Goal: Task Accomplishment & Management: Use online tool/utility

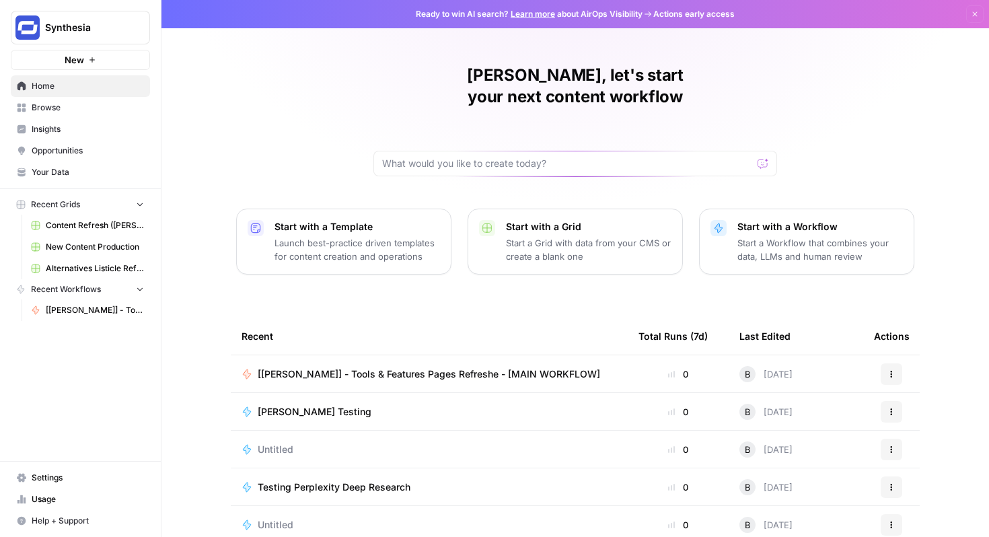
click at [444, 367] on span "[[PERSON_NAME]] - Tools & Features Pages Refreshe - [MAIN WORKFLOW]" at bounding box center [429, 373] width 342 height 13
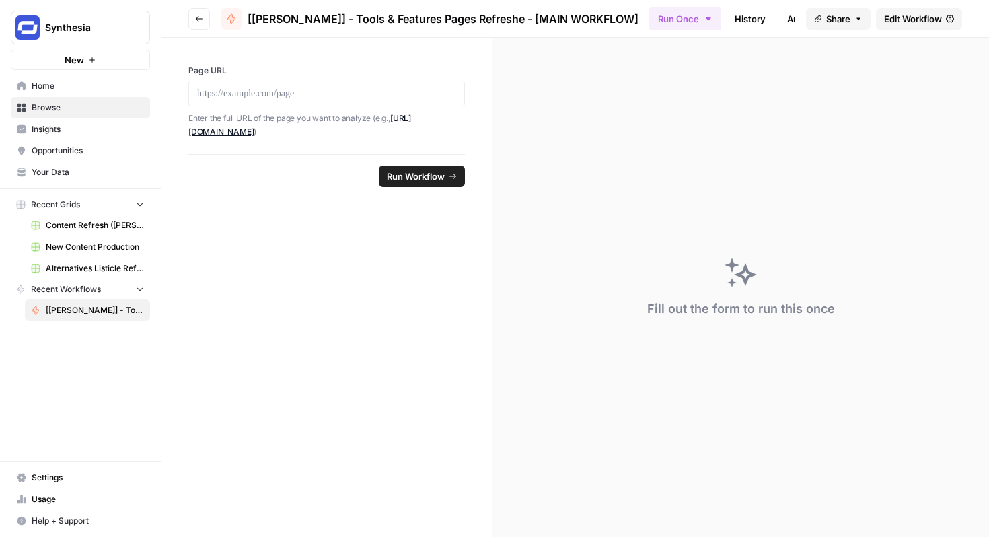
click at [920, 19] on span "Edit Workflow" at bounding box center [913, 18] width 58 height 13
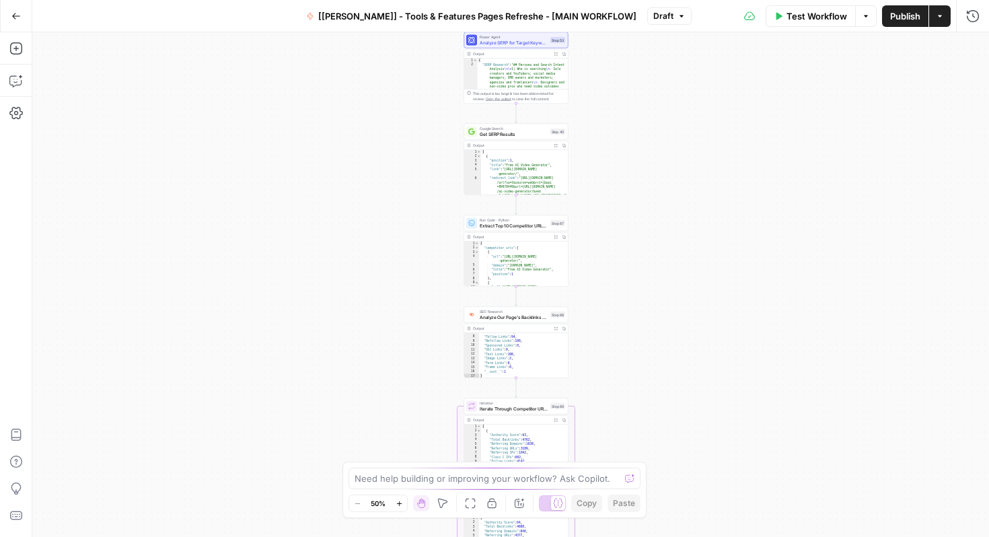
scroll to position [58, 0]
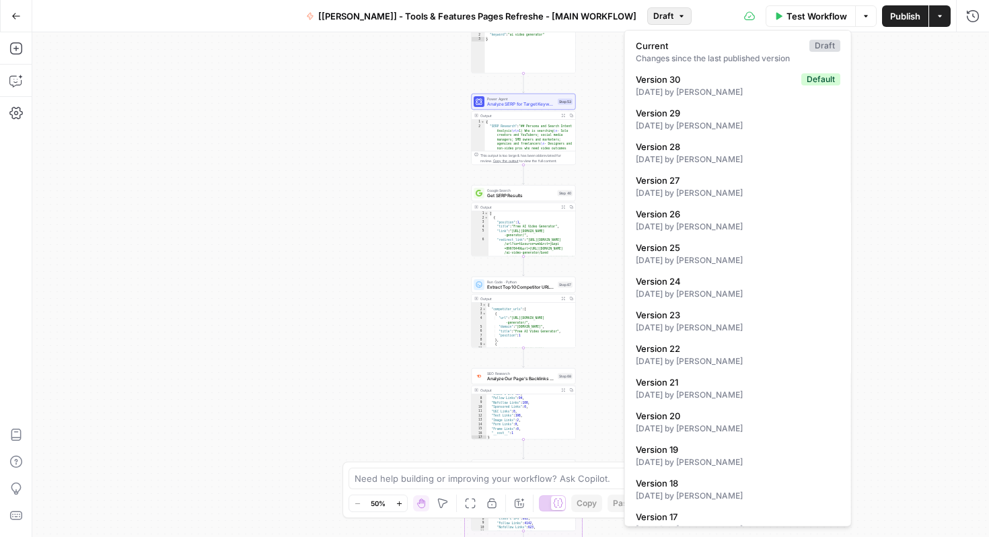
click at [655, 9] on button "Draft" at bounding box center [669, 15] width 44 height 17
click at [700, 43] on span "Current" at bounding box center [720, 45] width 168 height 13
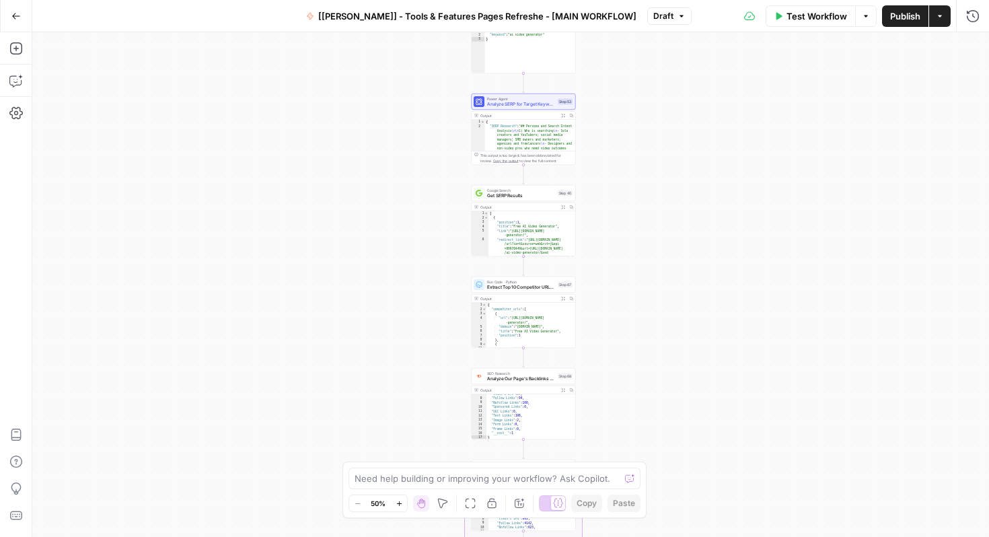
click at [660, 14] on button "Draft" at bounding box center [669, 15] width 44 height 17
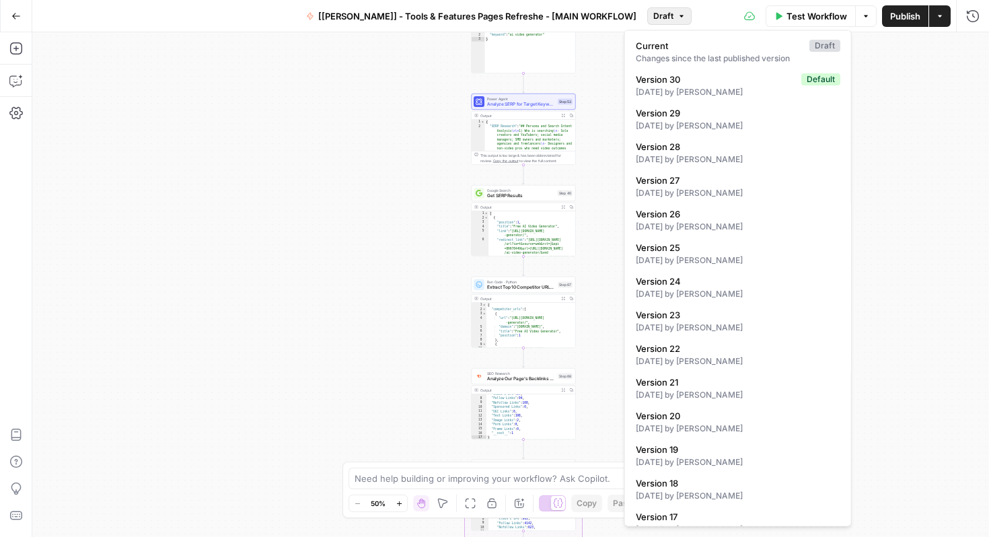
click at [369, 156] on div "Workflow Set Inputs Inputs Integration Google Search Console Integration Step 7…" at bounding box center [510, 284] width 956 height 504
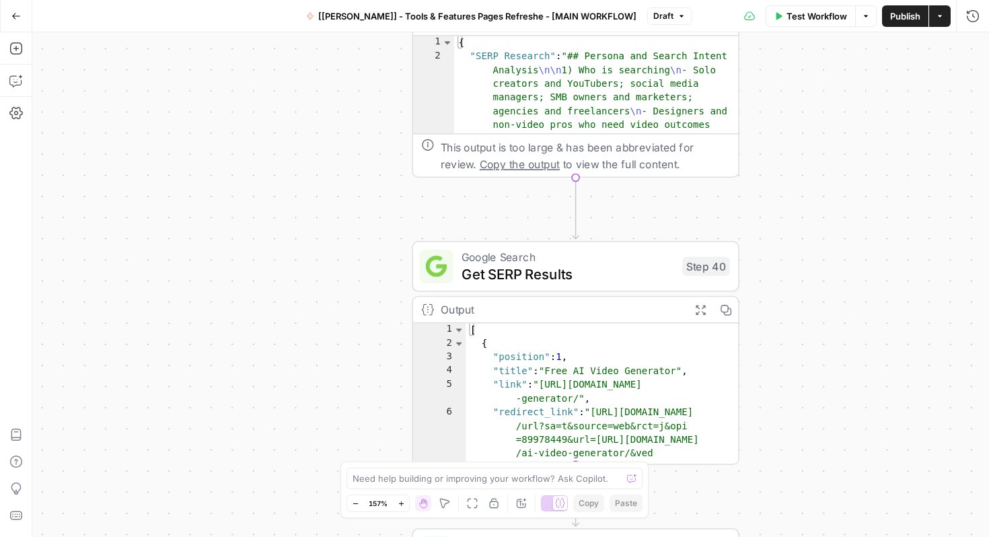
drag, startPoint x: 322, startPoint y: 224, endPoint x: 196, endPoint y: 430, distance: 241.8
click at [198, 428] on div "Workflow Set Inputs Inputs Integration Google Search Console Integration Step 7…" at bounding box center [510, 284] width 956 height 504
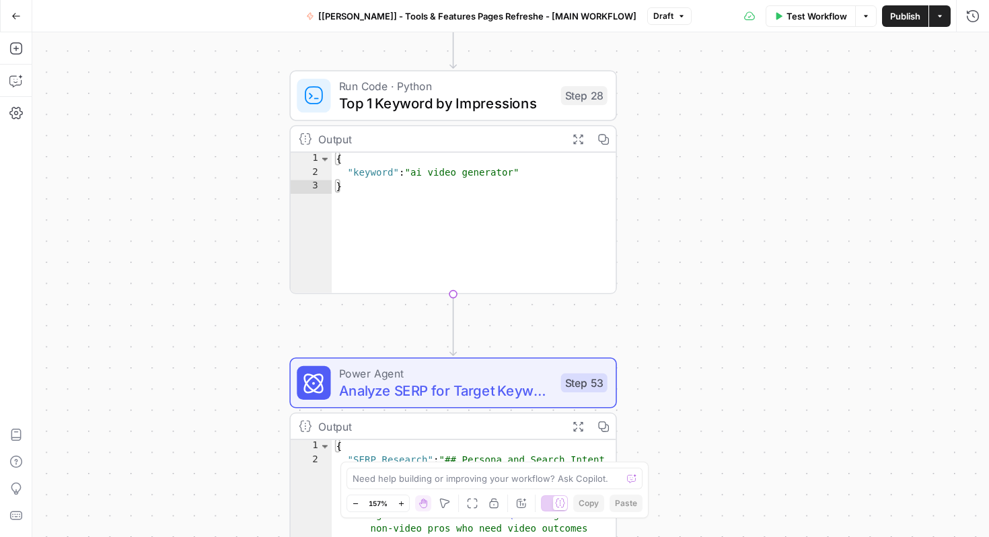
drag, startPoint x: 254, startPoint y: 188, endPoint x: 265, endPoint y: 417, distance: 229.6
click at [264, 418] on div "Workflow Set Inputs Inputs Integration Google Search Console Integration Step 7…" at bounding box center [510, 284] width 956 height 504
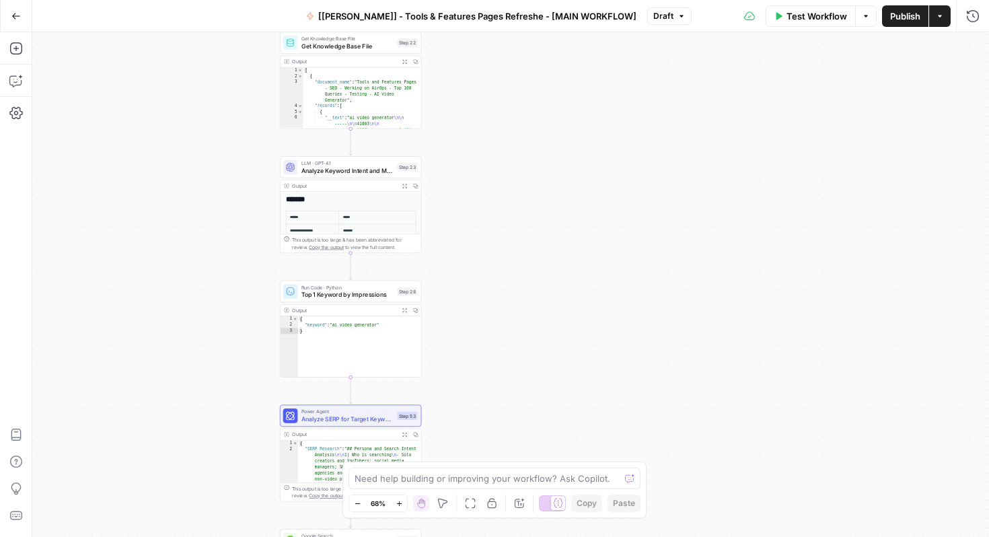
drag, startPoint x: 217, startPoint y: 151, endPoint x: 334, endPoint y: 320, distance: 205.0
click at [336, 324] on div "Workflow Set Inputs Inputs Integration Google Search Console Integration Step 7…" at bounding box center [510, 284] width 956 height 504
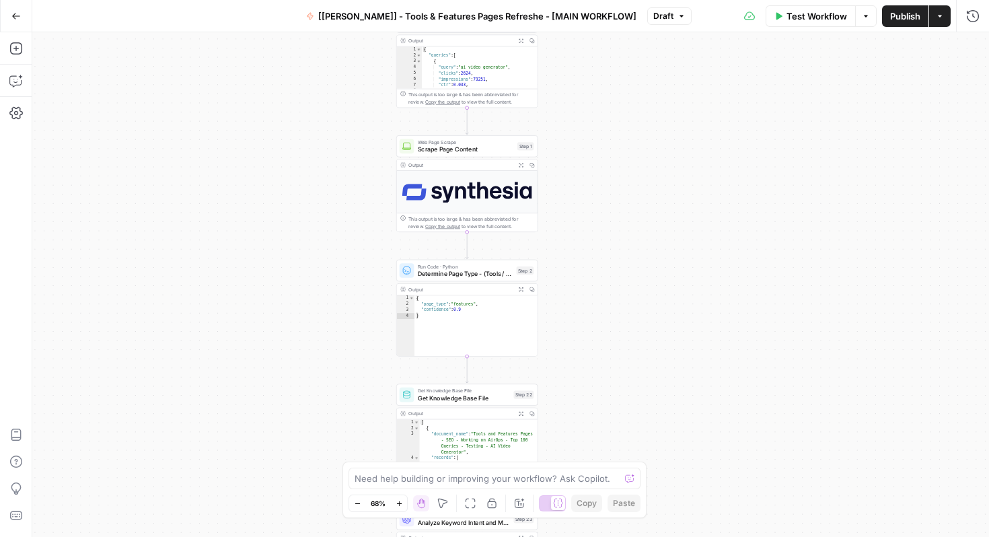
drag, startPoint x: 369, startPoint y: 135, endPoint x: 368, endPoint y: 444, distance: 309.4
click at [368, 447] on div "Workflow Set Inputs Inputs Integration Google Search Console Integration Step 7…" at bounding box center [510, 284] width 956 height 504
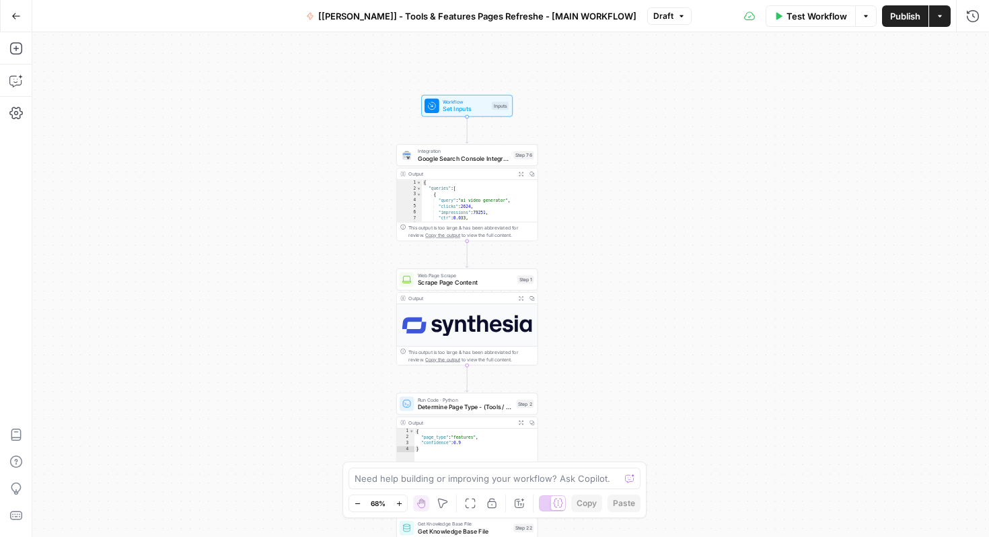
click at [363, 318] on div "Workflow Set Inputs Inputs Integration Google Search Console Integration Step 7…" at bounding box center [510, 284] width 956 height 504
click at [456, 155] on span "Google Search Console Integration" at bounding box center [463, 158] width 92 height 9
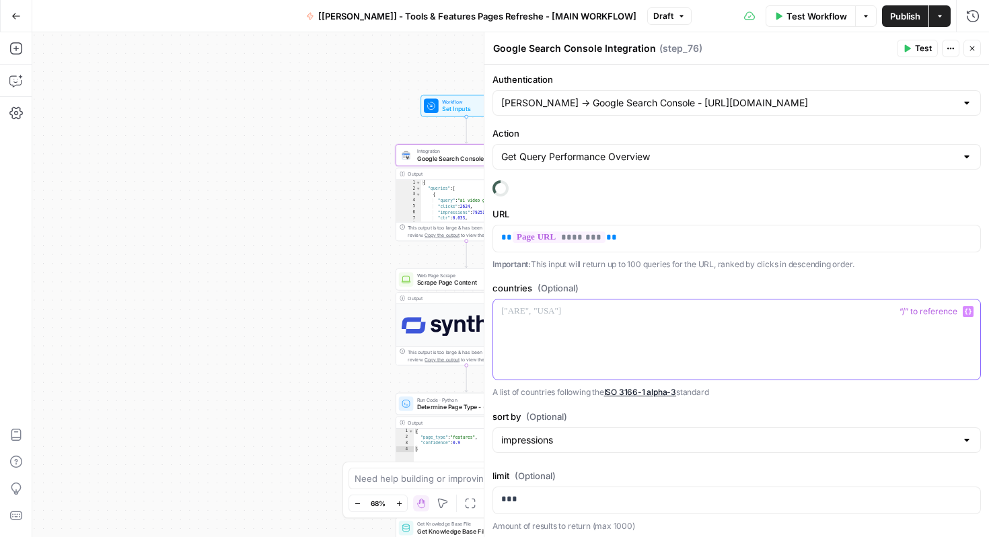
click at [572, 307] on p at bounding box center [736, 311] width 471 height 13
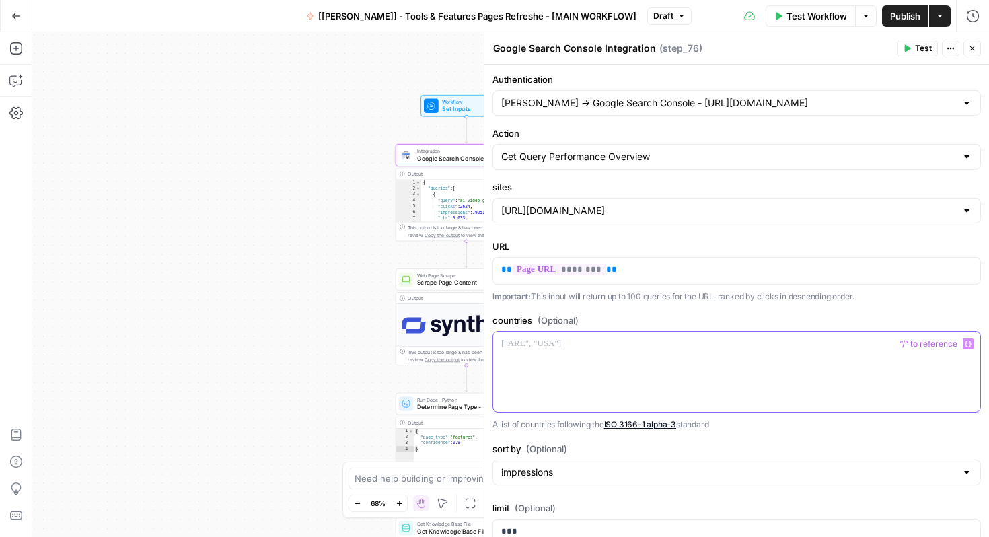
click at [523, 349] on p at bounding box center [736, 343] width 471 height 13
click at [552, 318] on span "(Optional)" at bounding box center [557, 319] width 41 height 13
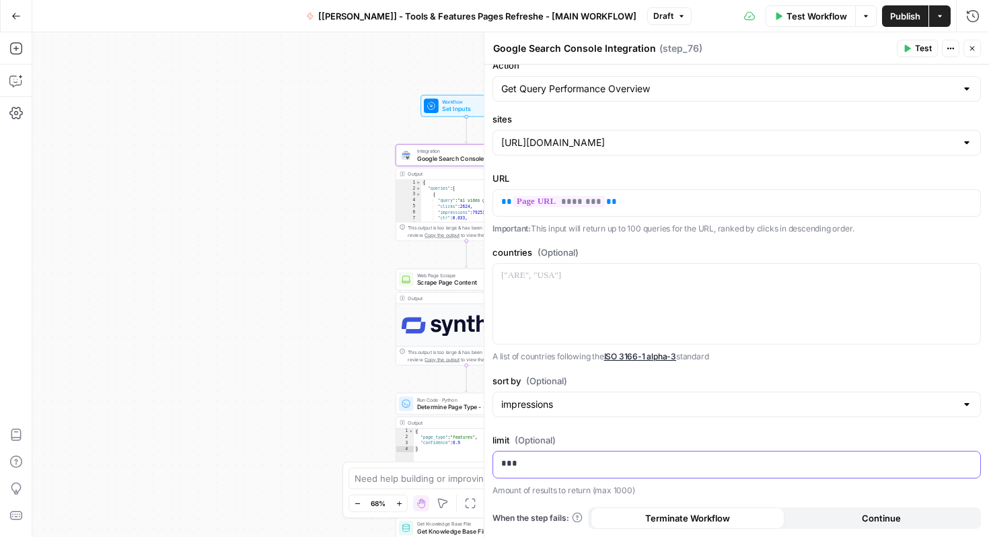
click at [564, 463] on p "***" at bounding box center [736, 463] width 471 height 13
click at [642, 295] on div at bounding box center [736, 304] width 487 height 80
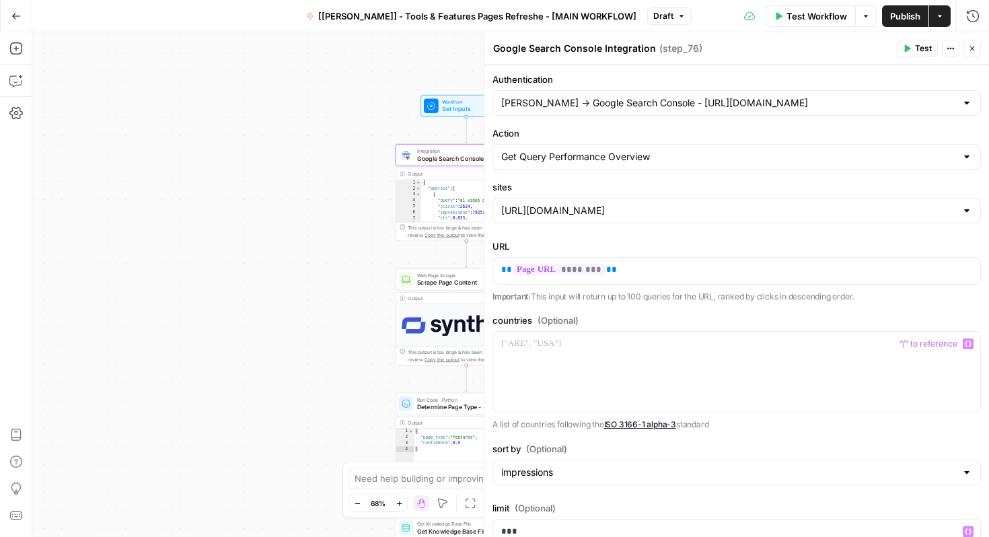
click at [908, 47] on icon "button" at bounding box center [908, 48] width 6 height 7
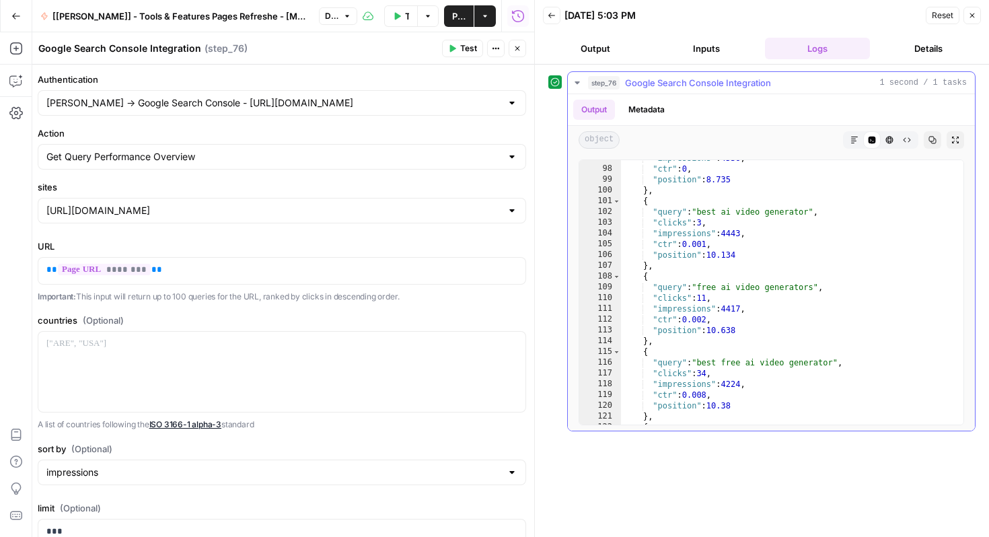
scroll to position [1234, 0]
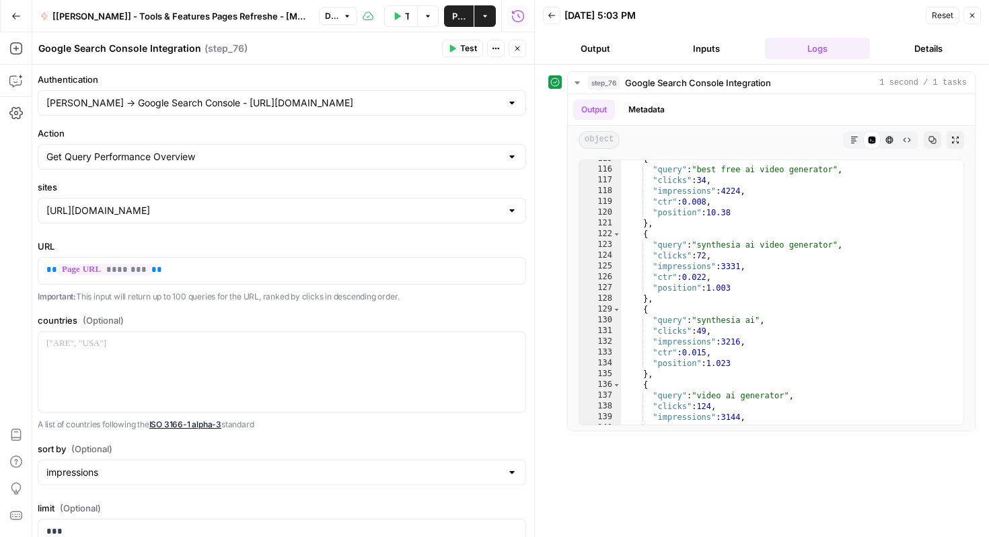
click at [516, 47] on icon "button" at bounding box center [517, 48] width 5 height 5
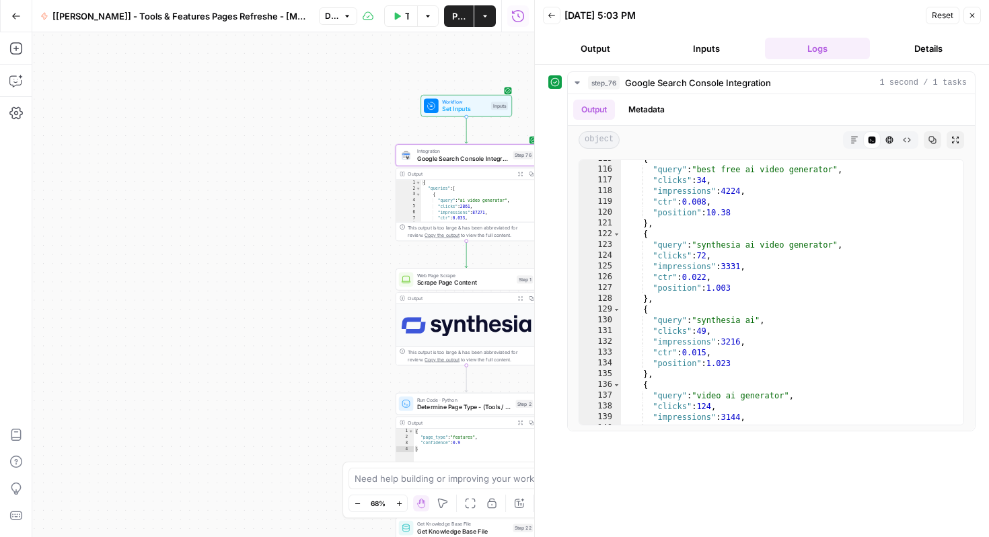
click at [966, 18] on button "Close" at bounding box center [971, 15] width 17 height 17
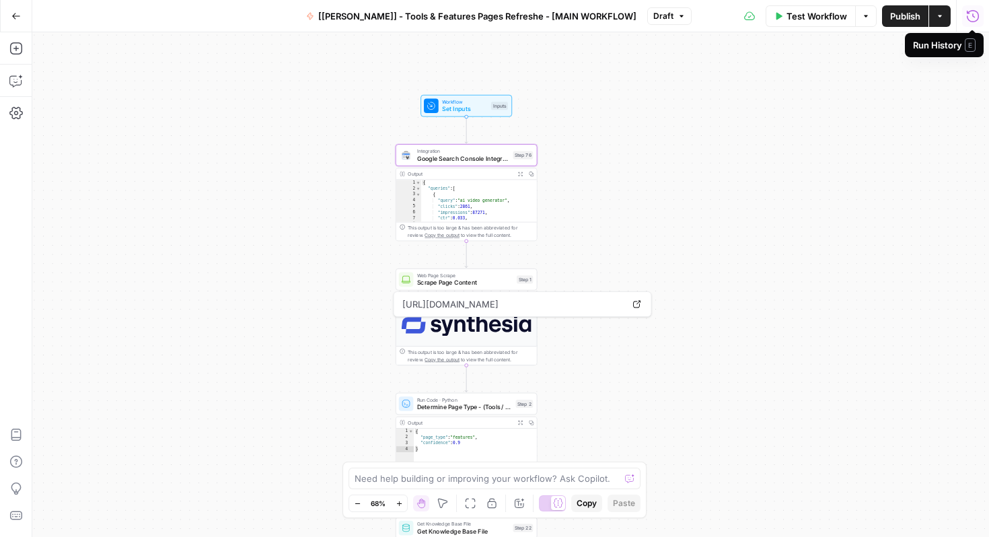
scroll to position [113, 0]
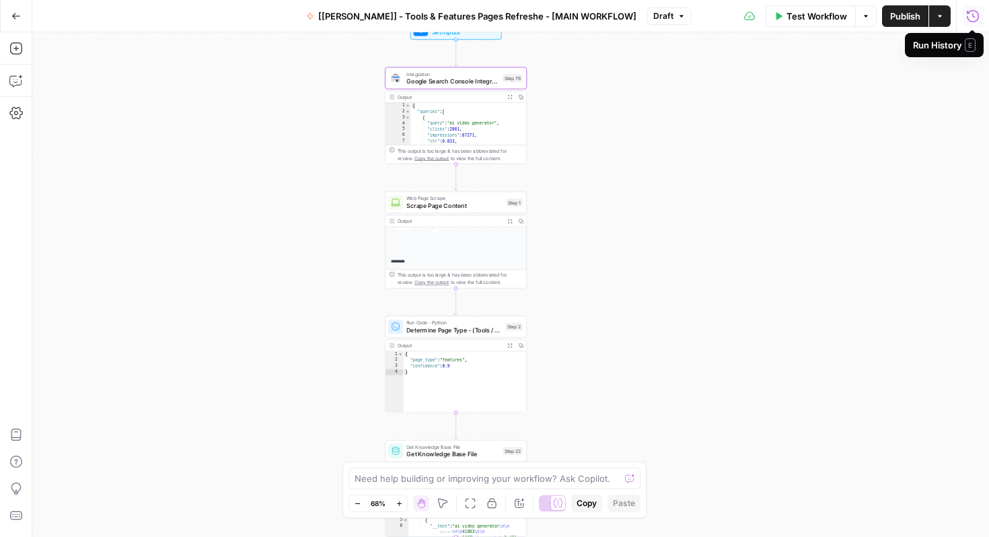
click at [358, 436] on div "Workflow Set Inputs Inputs Integration Google Search Console Integration Step 7…" at bounding box center [510, 284] width 956 height 504
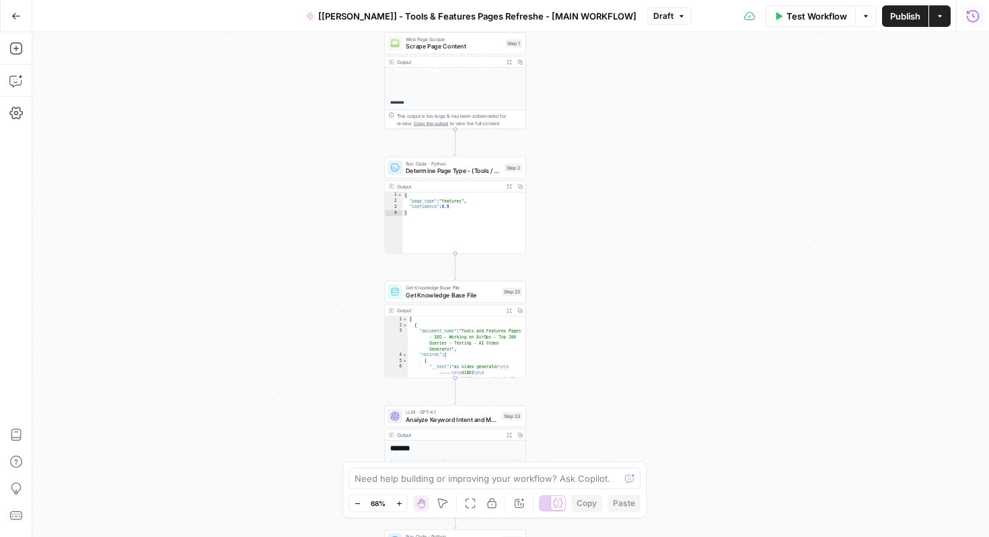
click at [438, 291] on span "Get Knowledge Base File" at bounding box center [452, 295] width 92 height 9
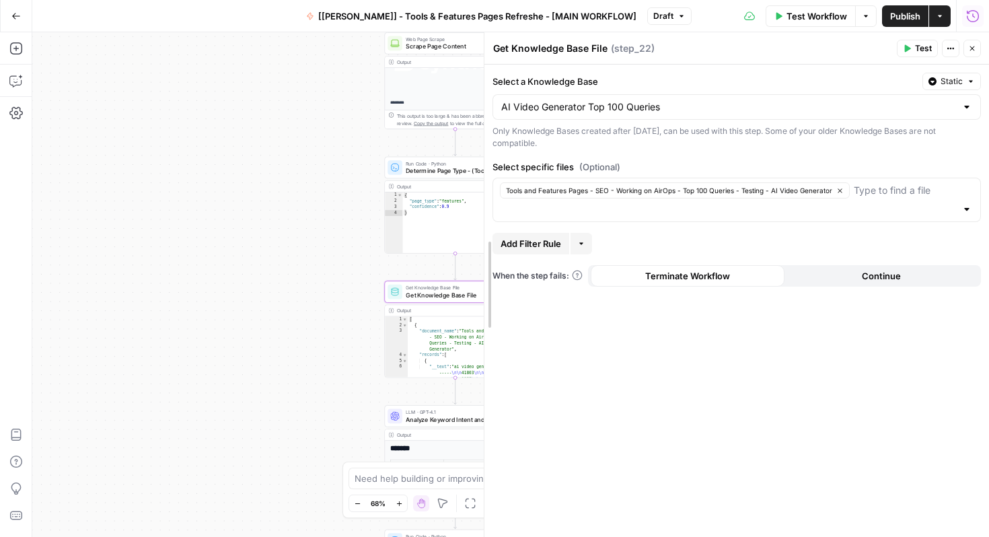
drag, startPoint x: 481, startPoint y: 200, endPoint x: 606, endPoint y: 203, distance: 125.1
click at [491, 203] on div at bounding box center [484, 284] width 13 height 504
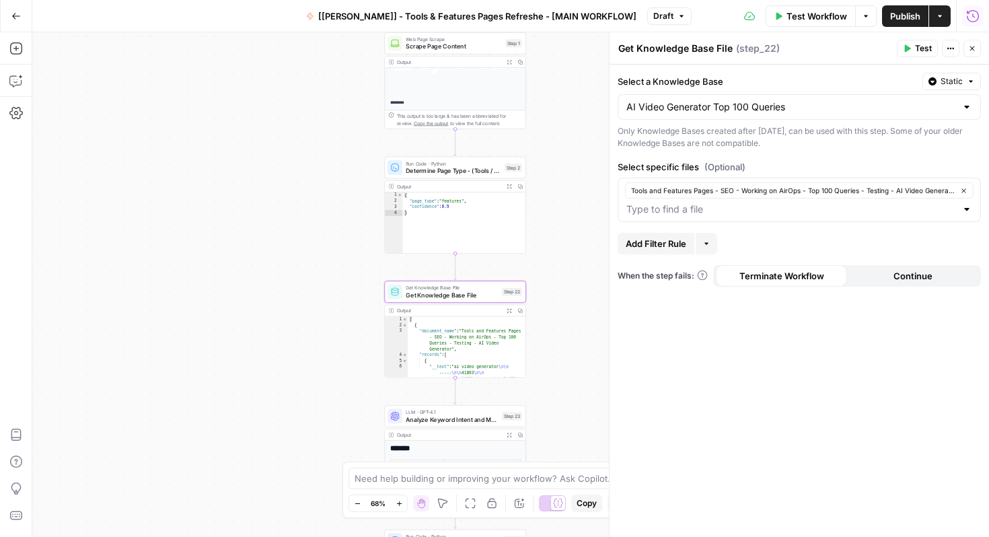
click at [506, 311] on icon "button" at bounding box center [508, 310] width 5 height 5
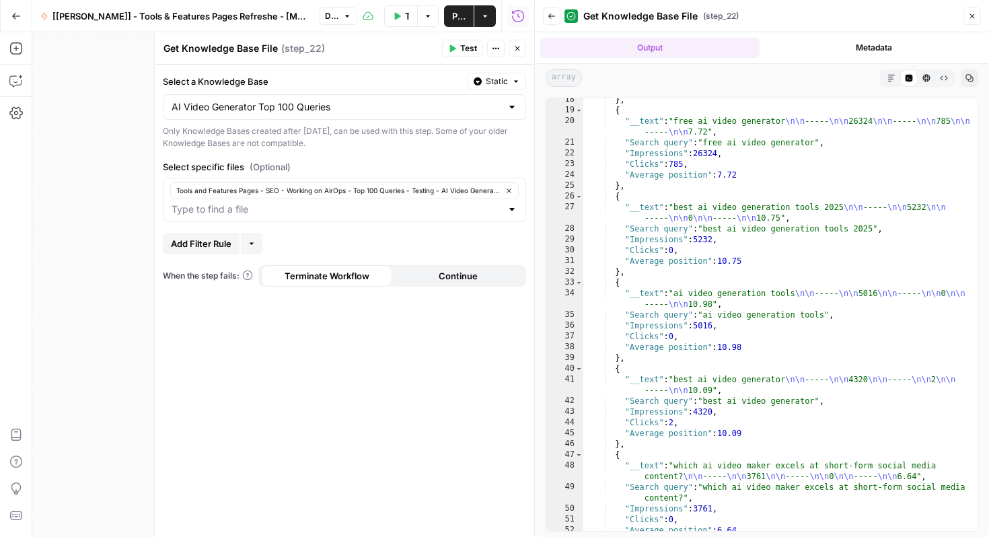
scroll to position [402, 0]
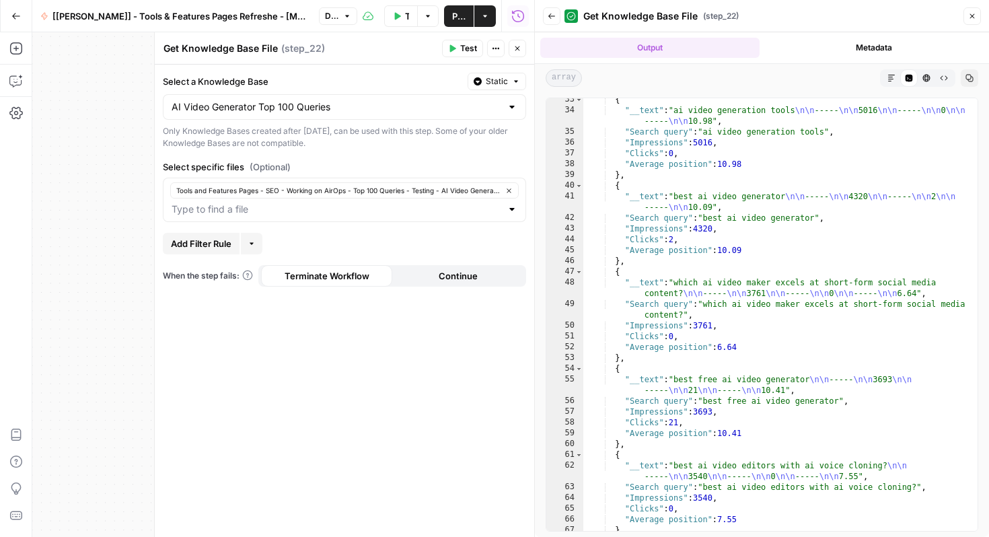
click at [975, 15] on icon "button" at bounding box center [972, 16] width 8 height 8
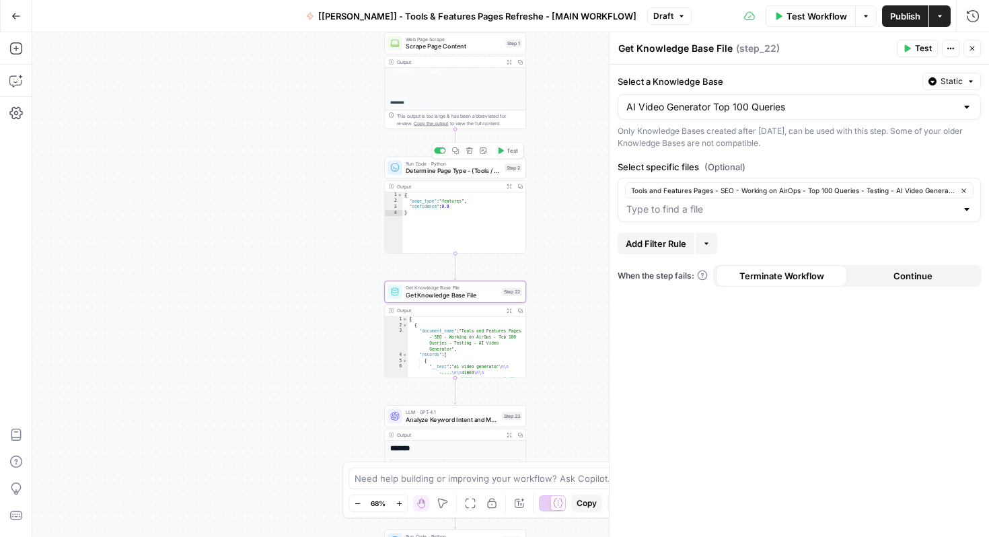
click at [469, 166] on span "Determine Page Type - (Tools / Features)" at bounding box center [453, 170] width 95 height 9
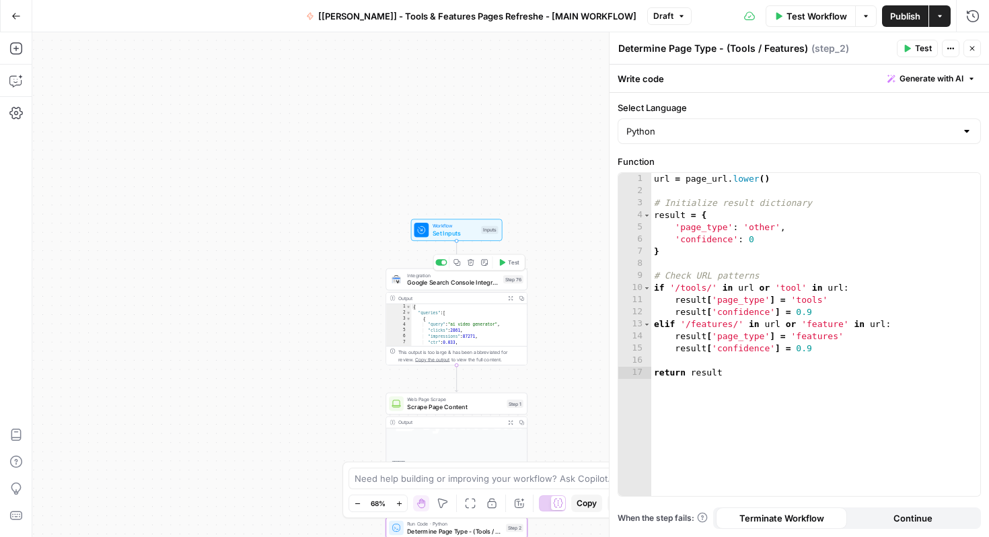
click at [489, 279] on span "Google Search Console Integration" at bounding box center [453, 282] width 92 height 9
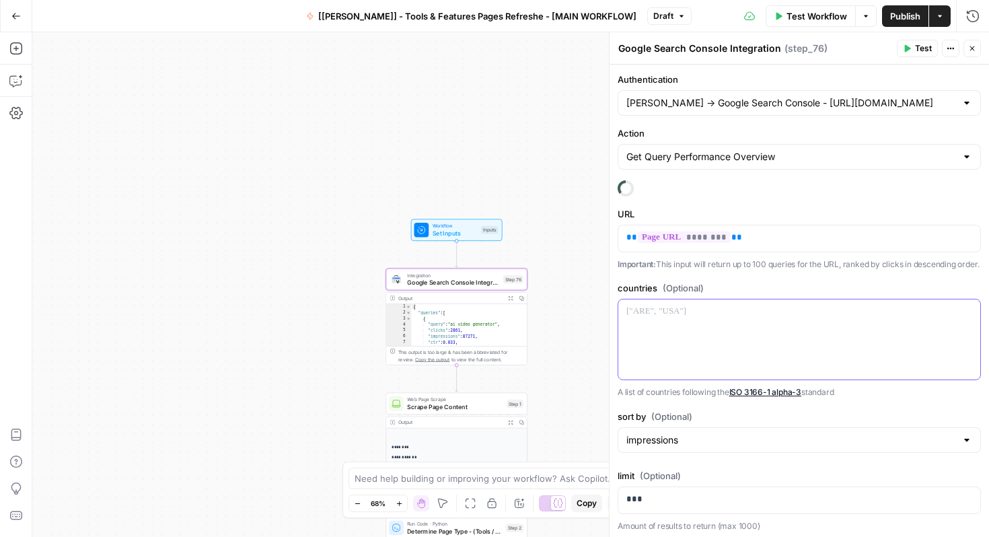
click at [706, 318] on p at bounding box center [799, 311] width 346 height 13
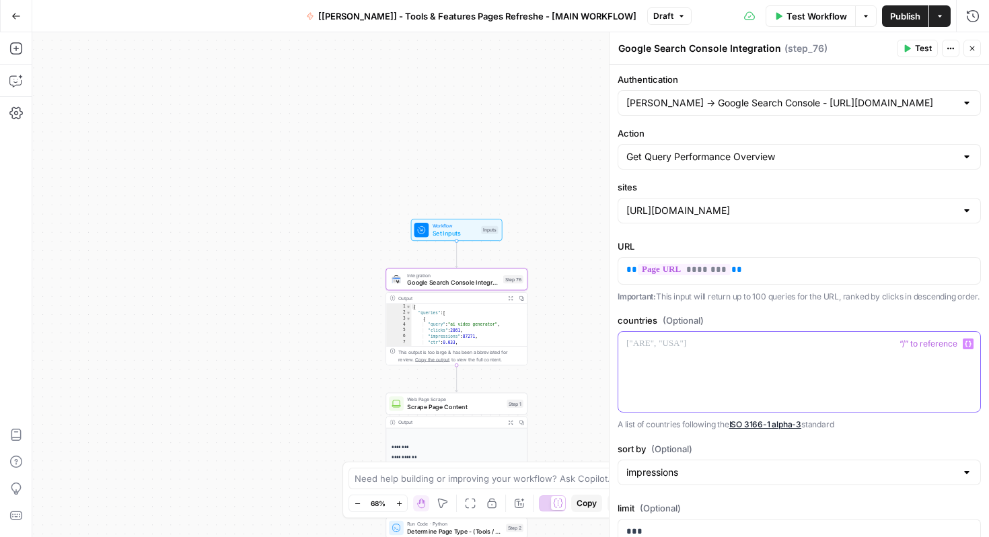
scroll to position [1, 0]
click at [721, 367] on div at bounding box center [799, 371] width 362 height 80
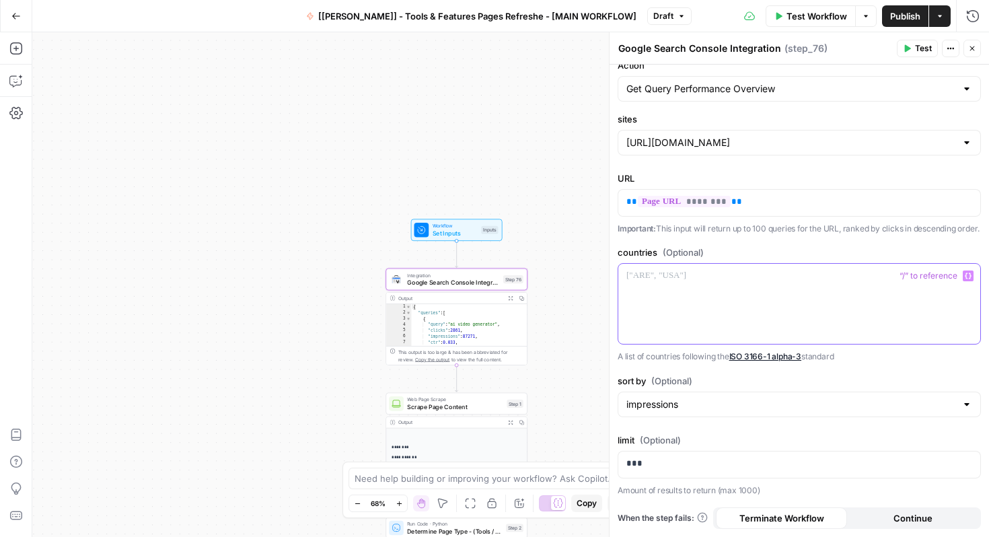
scroll to position [81, 0]
click at [771, 356] on link "ISO 3166-1 alpha-3" at bounding box center [765, 356] width 73 height 10
click at [664, 266] on div at bounding box center [799, 304] width 362 height 80
click at [716, 256] on label "countries (Optional)" at bounding box center [798, 251] width 363 height 13
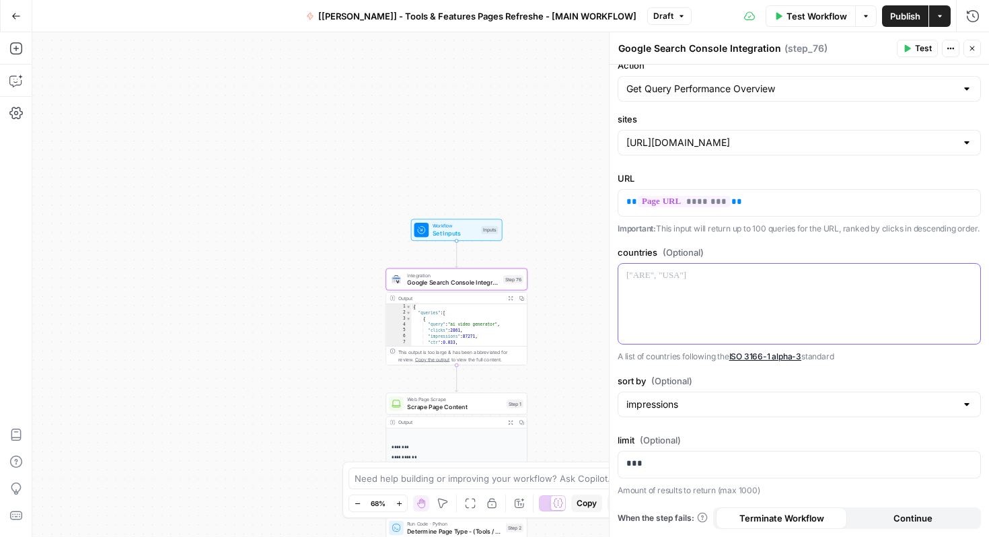
click at [702, 279] on p at bounding box center [799, 275] width 346 height 13
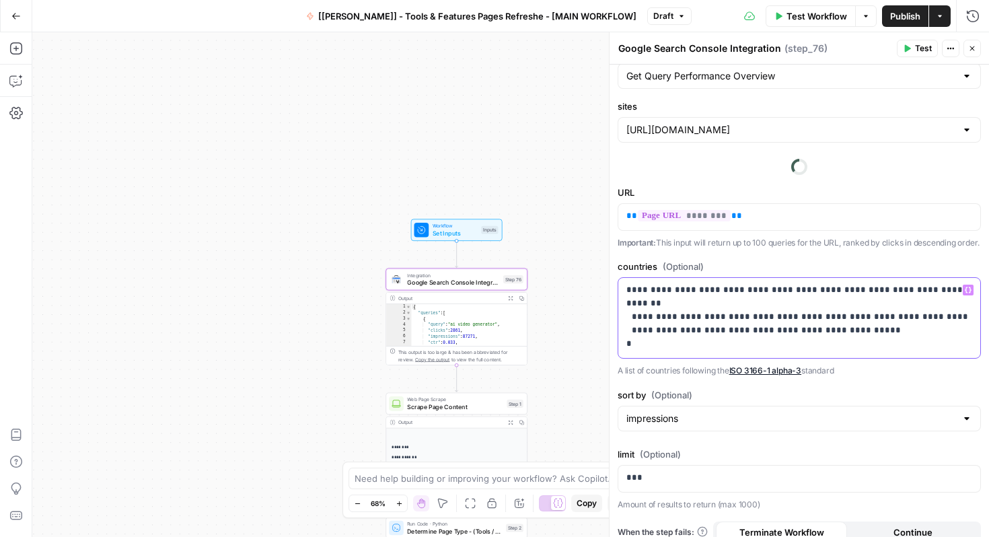
scroll to position [108, 0]
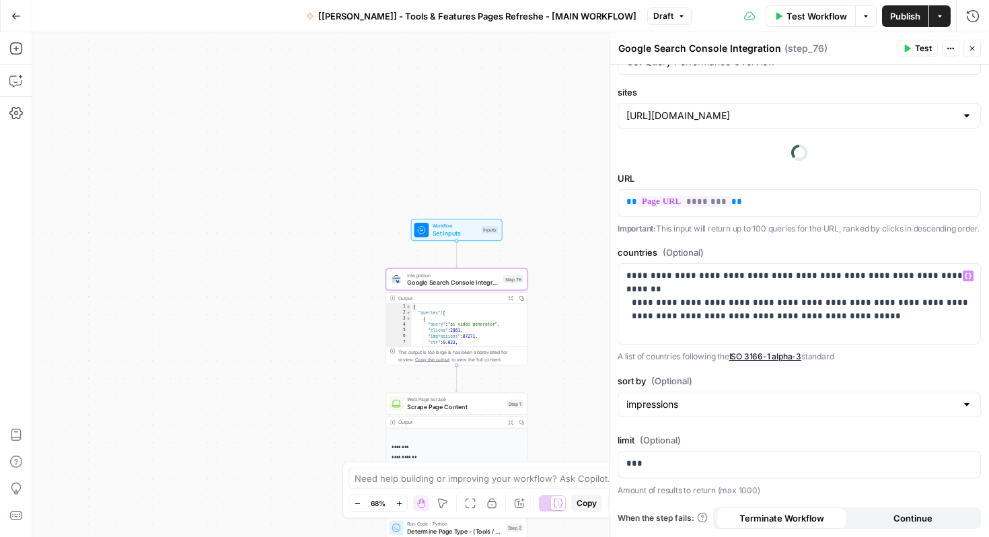
click at [911, 44] on button "Test" at bounding box center [917, 48] width 41 height 17
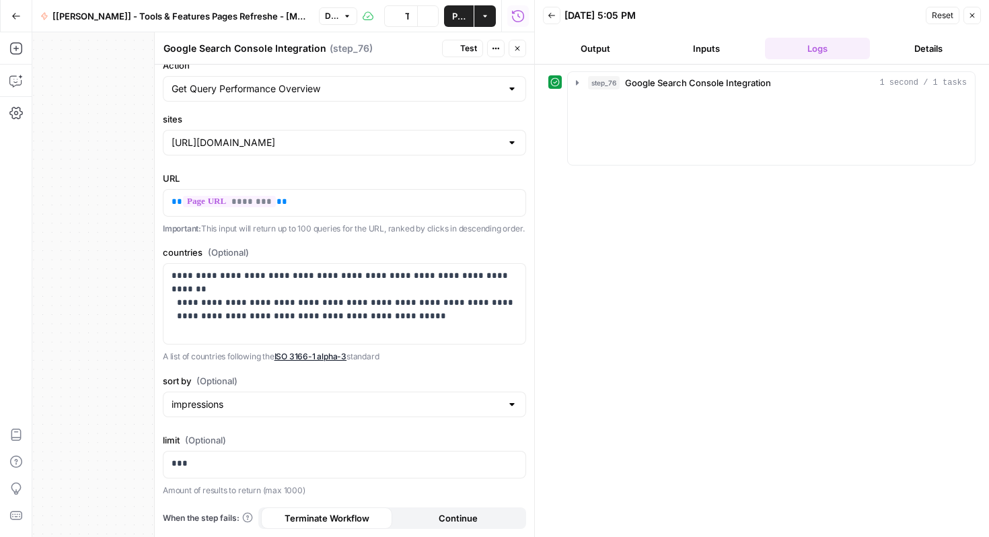
scroll to position [81, 0]
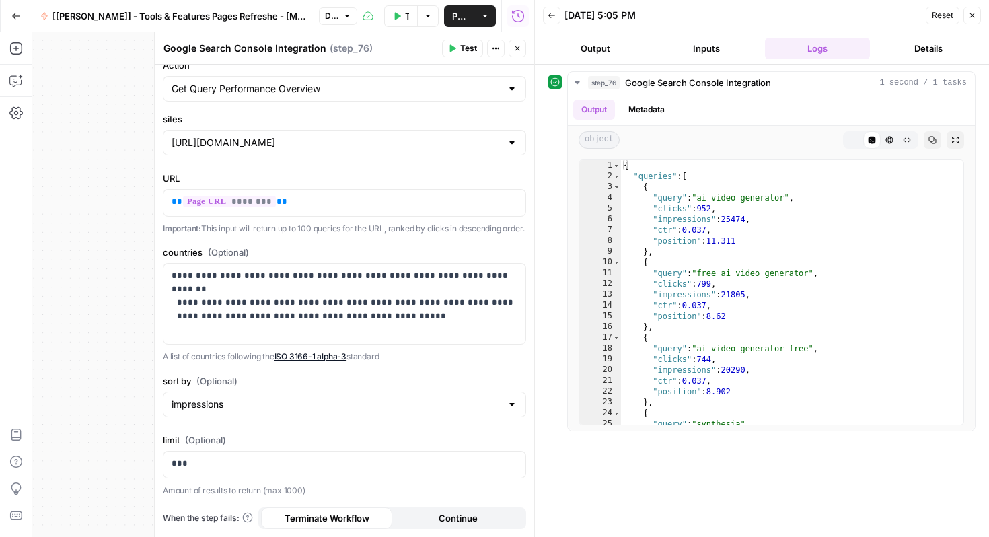
click at [298, 222] on p "Important: This input will return up to 100 queries for the URL, ranked by clic…" at bounding box center [344, 228] width 363 height 13
click at [307, 222] on p "Important: This input will return up to 100 queries for the URL, ranked by clic…" at bounding box center [344, 228] width 363 height 13
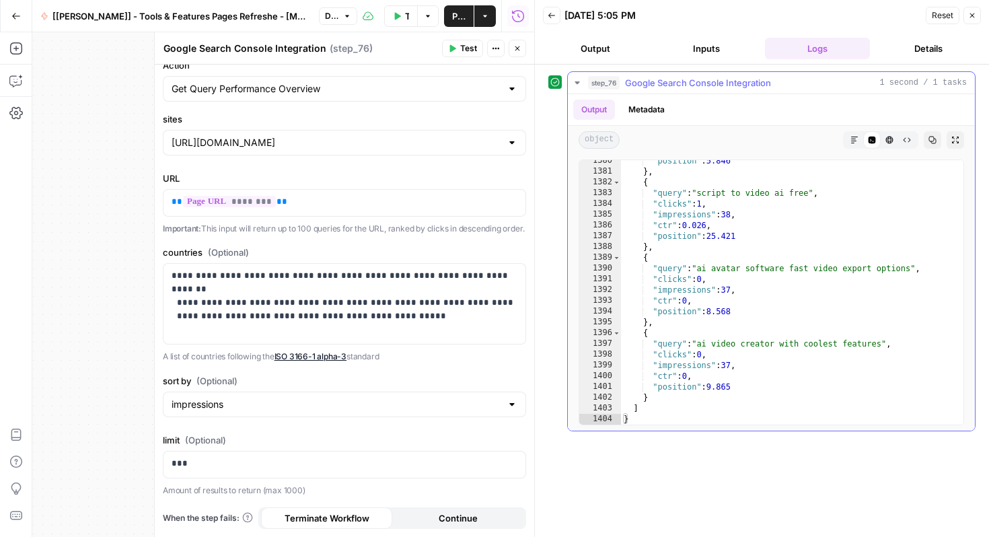
scroll to position [0, 0]
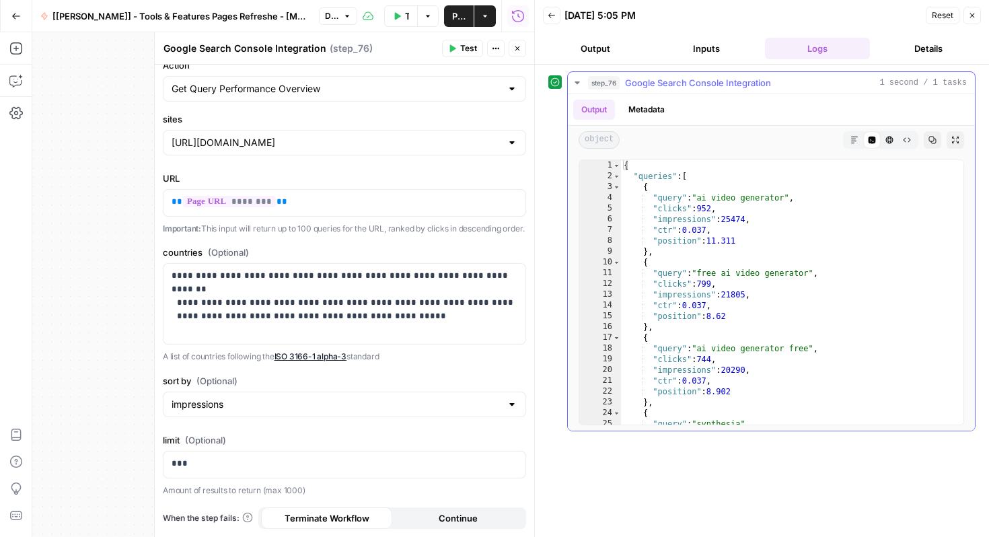
click at [860, 138] on button "Markdown" at bounding box center [853, 139] width 17 height 17
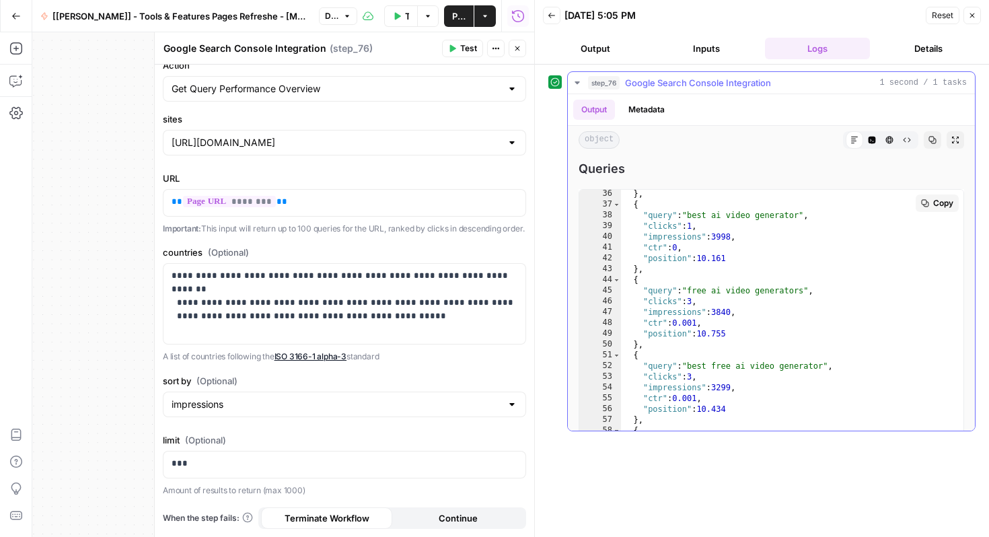
click at [782, 245] on div "} , { "query" : "best ai video generator" , "clicks" : 1 , "impressions" : 3998…" at bounding box center [792, 333] width 342 height 291
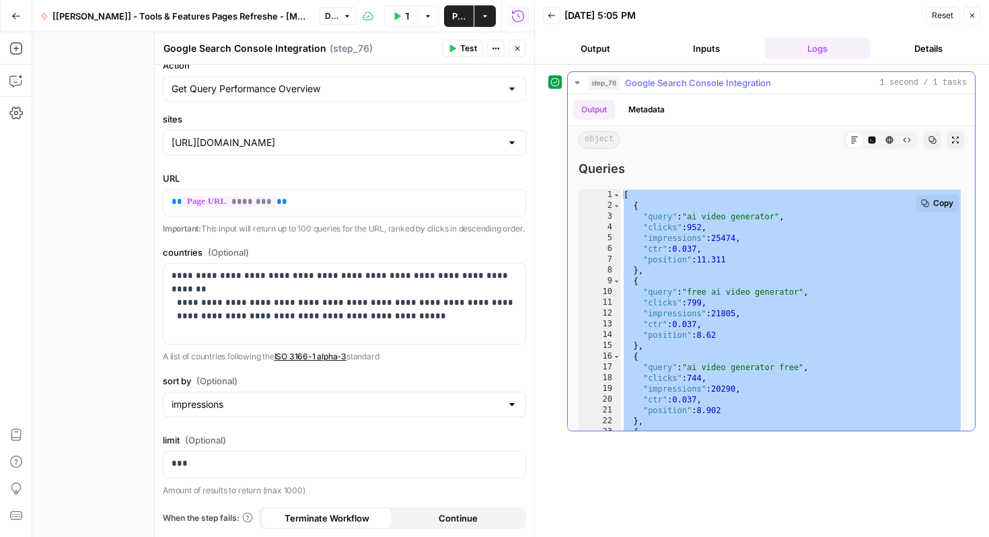
click at [934, 206] on span "Copy" at bounding box center [943, 203] width 20 height 12
click at [722, 256] on div "[ { "query" : "ai video generator" , "clicks" : 952 , "impressions" : 25474 , "…" at bounding box center [792, 335] width 342 height 291
type textarea "**********"
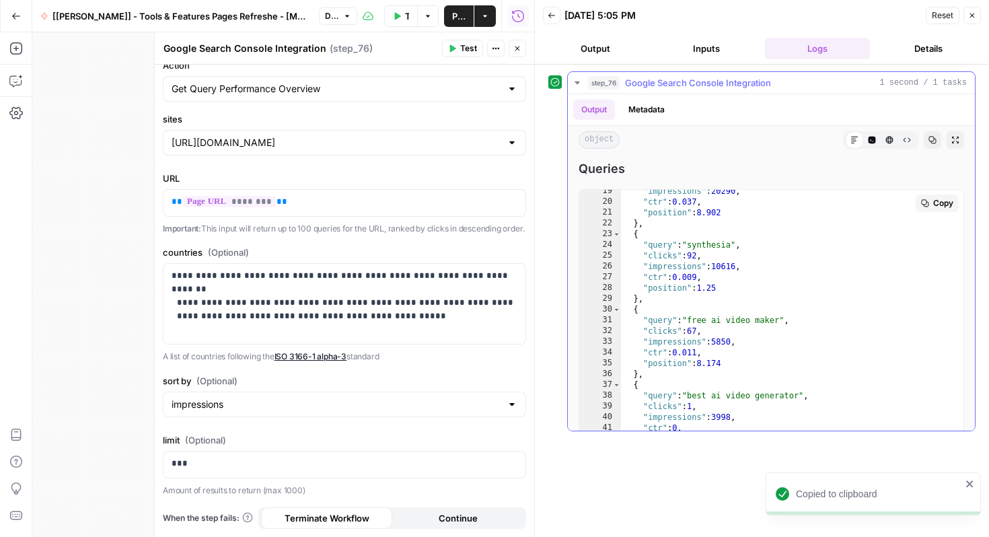
scroll to position [227, 0]
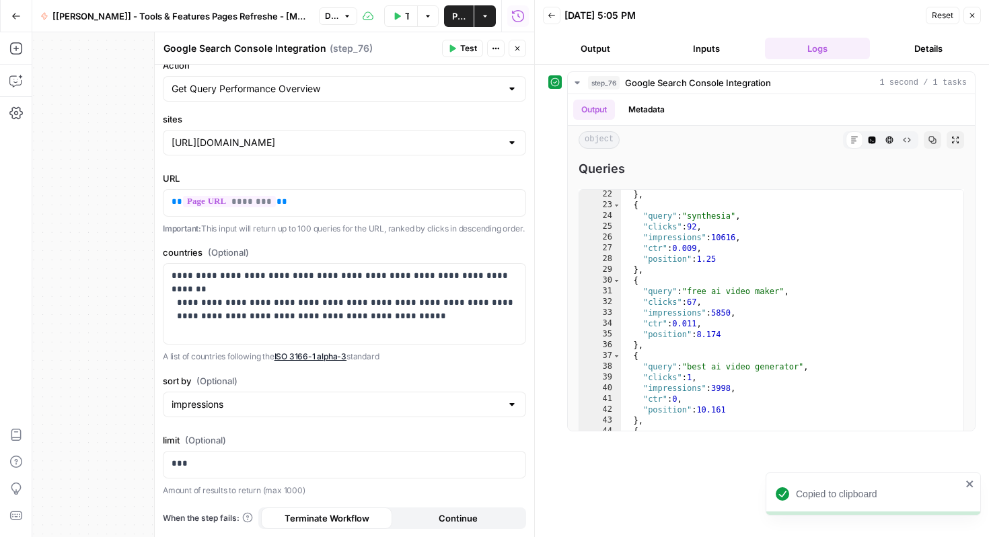
click at [451, 49] on icon "button" at bounding box center [453, 48] width 6 height 7
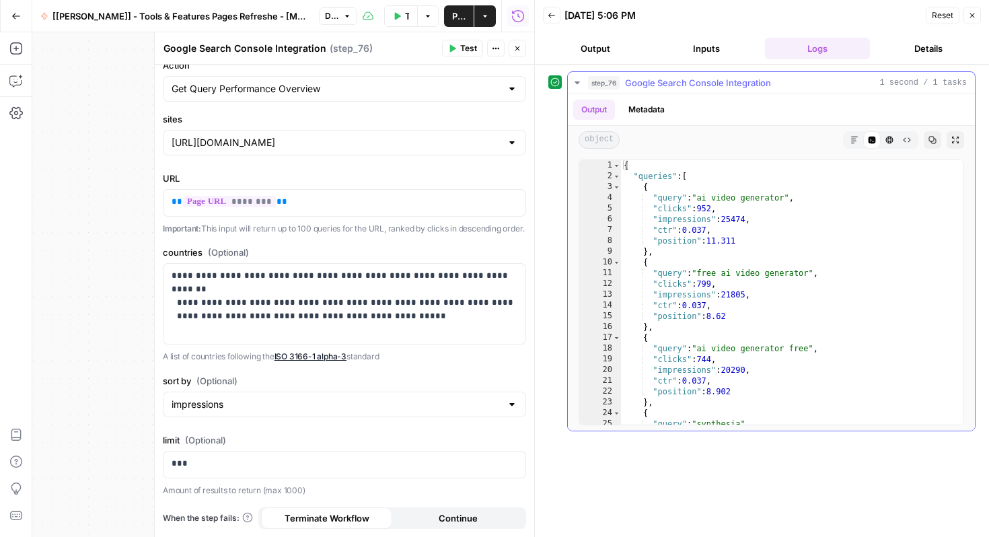
scroll to position [0, 0]
click at [299, 404] on input "sort by (Optional)" at bounding box center [337, 404] width 330 height 13
type input "impressions"
click at [450, 352] on p "A list of countries following the ISO 3166-1 alpha-3 standard" at bounding box center [344, 356] width 363 height 13
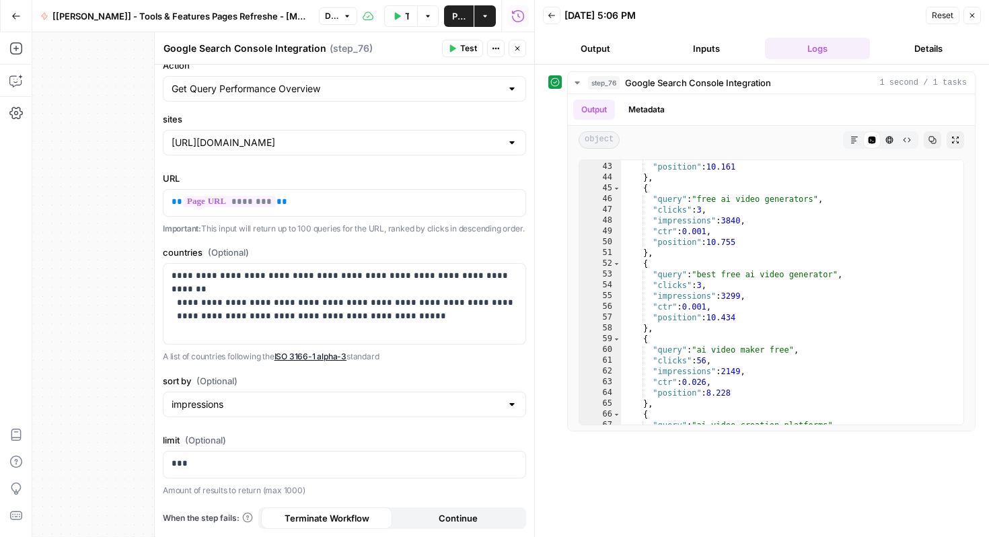
click at [977, 16] on button "Close" at bounding box center [971, 15] width 17 height 17
